Goal: Check status: Check status

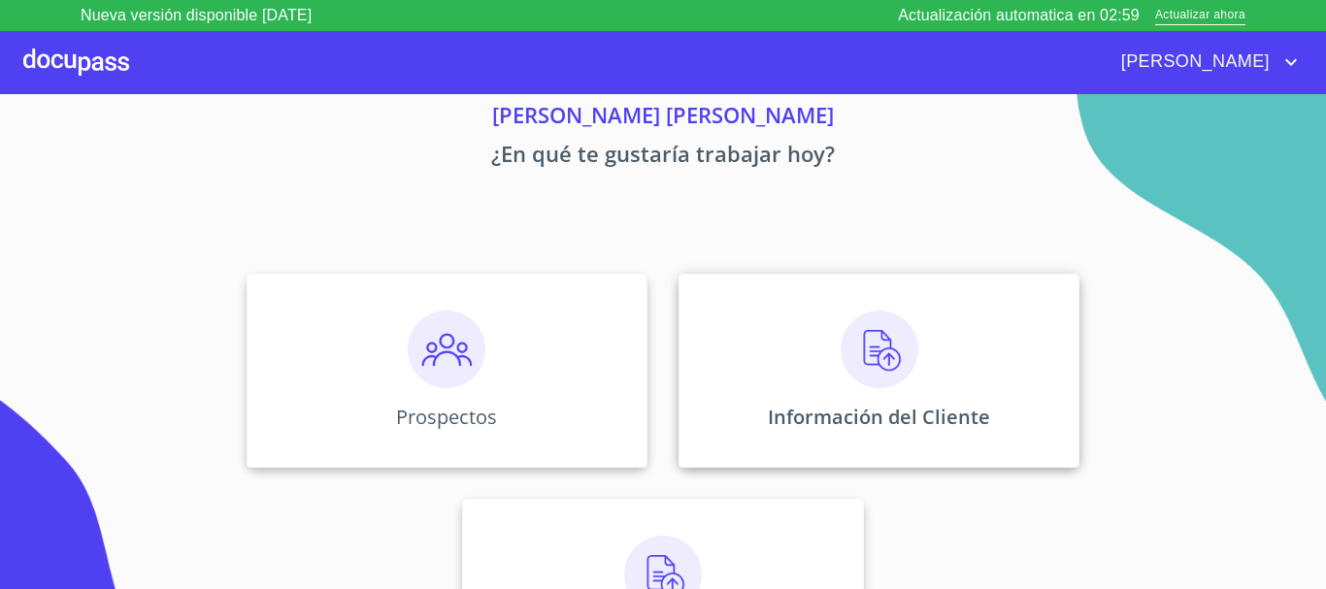
scroll to position [161, 0]
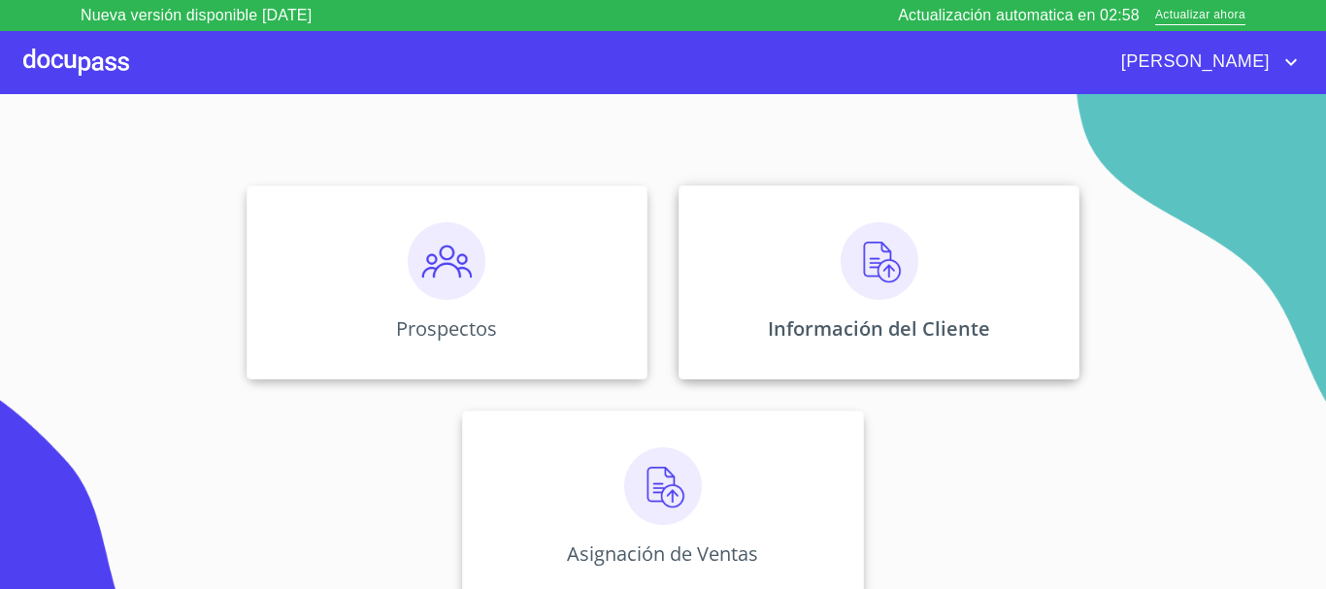
click at [925, 293] on div "Información del Cliente" at bounding box center [878, 282] width 401 height 194
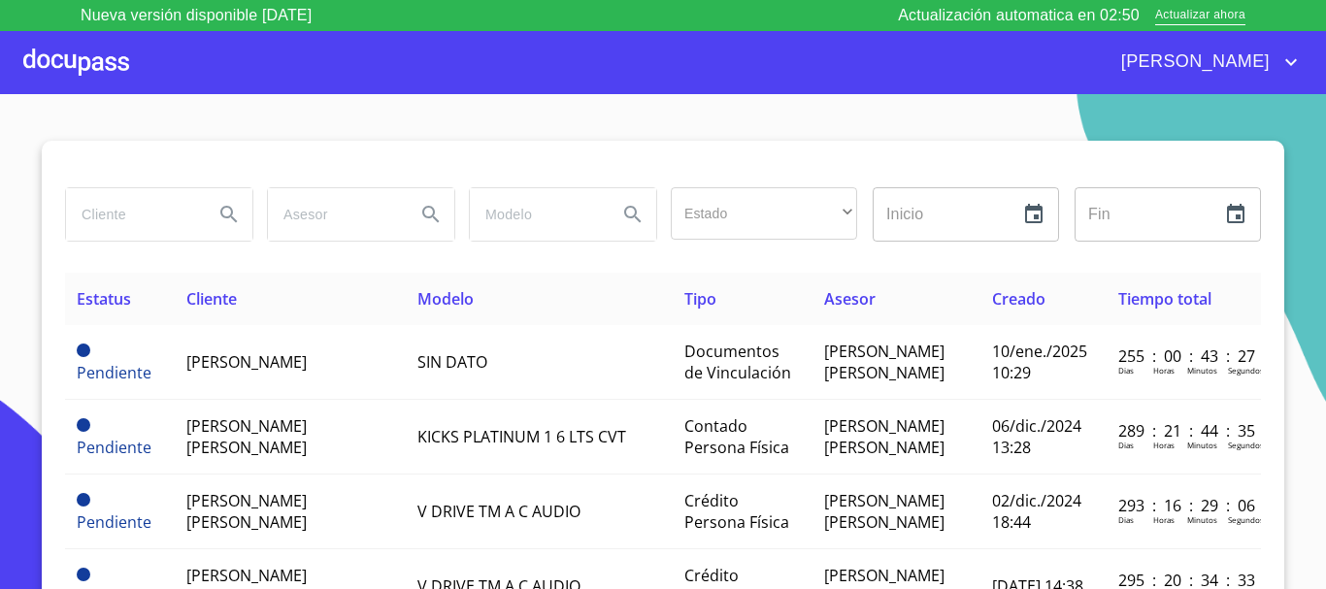
click at [144, 219] on input "search" at bounding box center [132, 214] width 132 height 52
type input "areli"
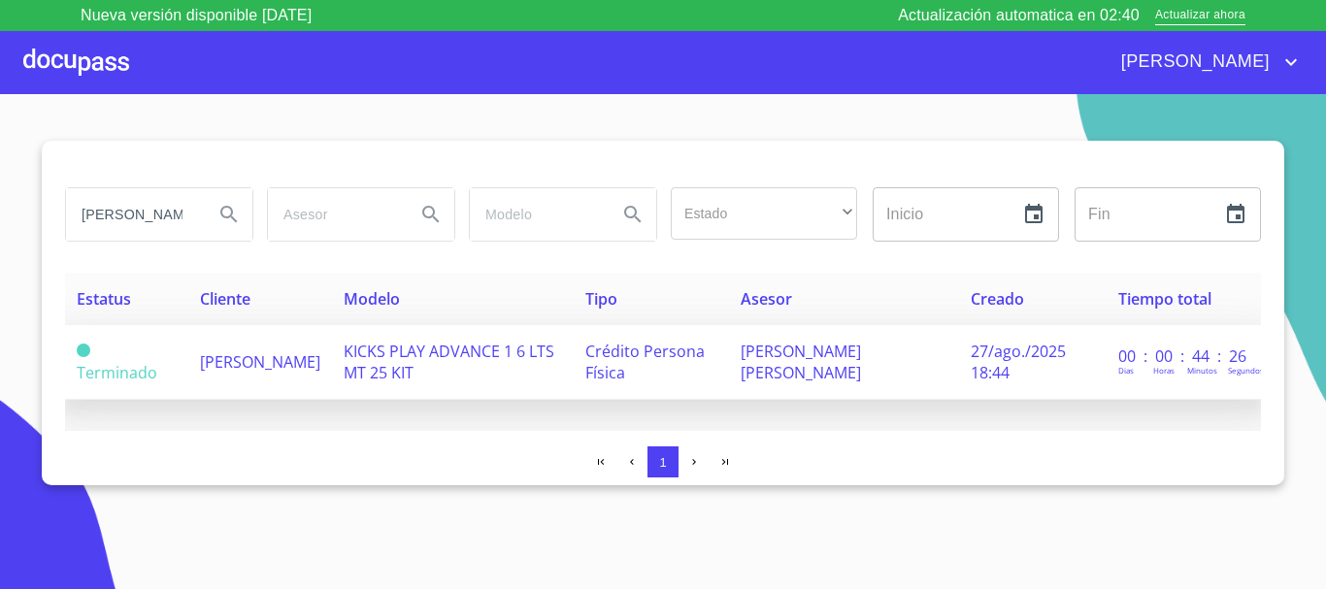
click at [455, 360] on span "KICKS PLAY ADVANCE 1 6 LTS MT 25 KIT" at bounding box center [449, 362] width 211 height 43
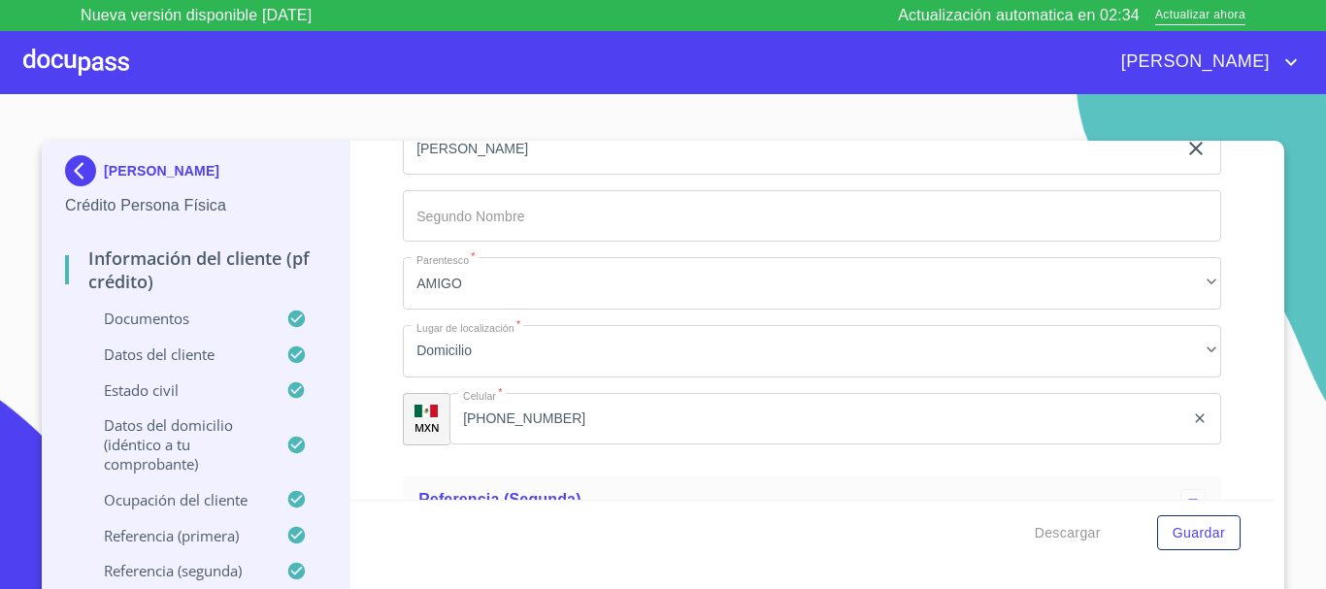
click at [154, 320] on p "Documentos" at bounding box center [175, 318] width 221 height 19
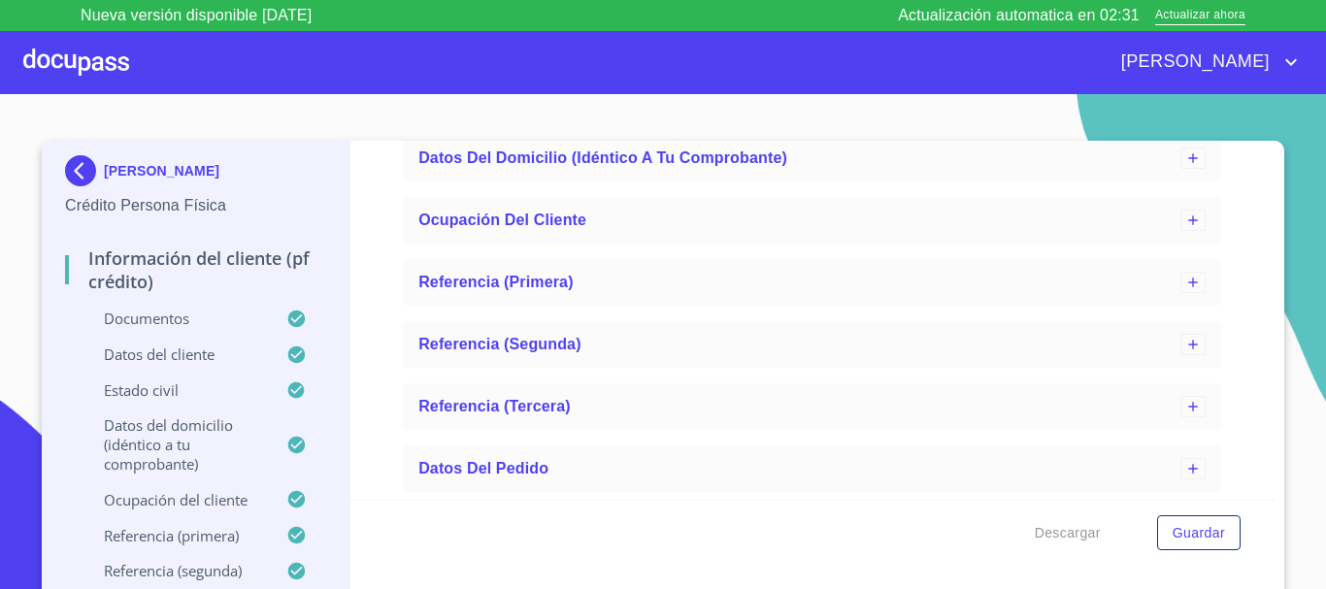
click at [196, 315] on p "Documentos" at bounding box center [175, 318] width 221 height 19
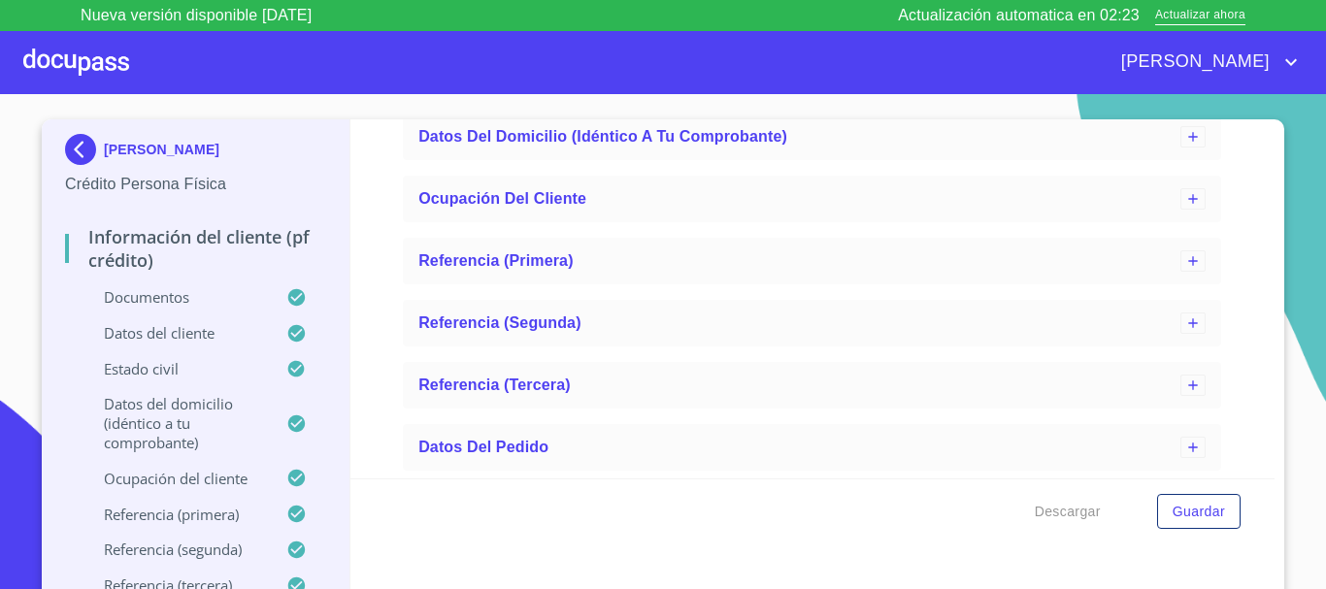
click at [287, 335] on icon at bounding box center [295, 333] width 17 height 17
click at [143, 328] on p "Datos del cliente" at bounding box center [175, 332] width 221 height 19
click at [144, 294] on p "Documentos" at bounding box center [175, 296] width 221 height 19
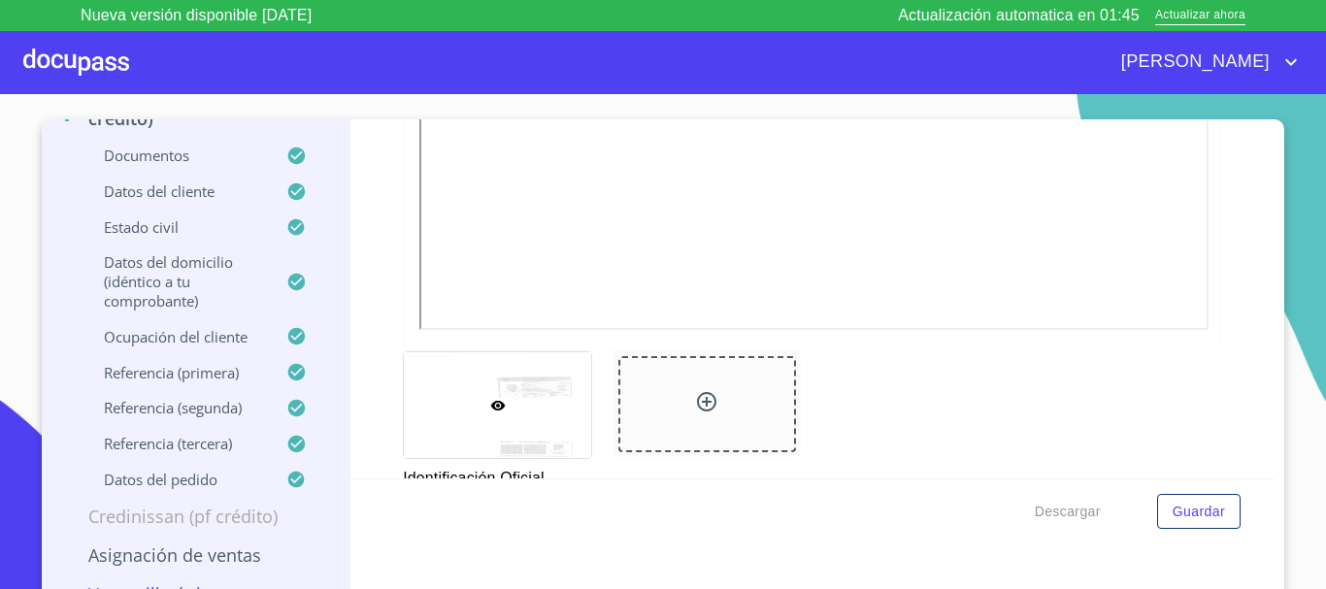
scroll to position [721, 0]
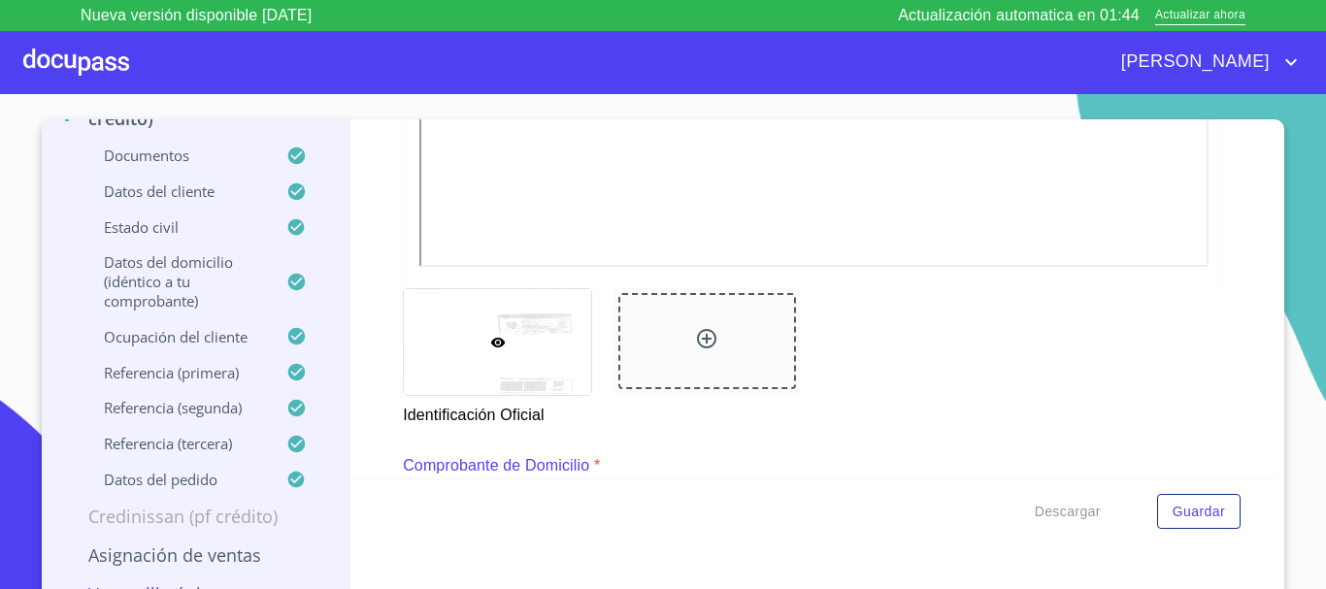
click at [467, 341] on div at bounding box center [497, 342] width 187 height 106
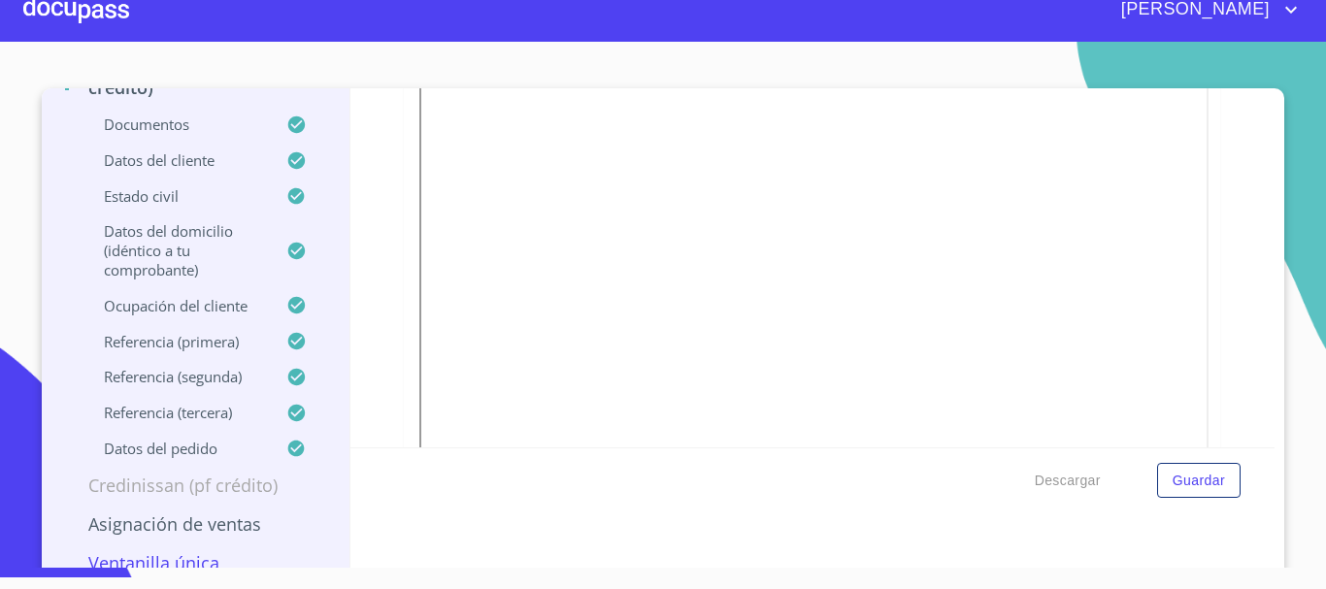
scroll to position [1553, 0]
